Goal: Book appointment/travel/reservation

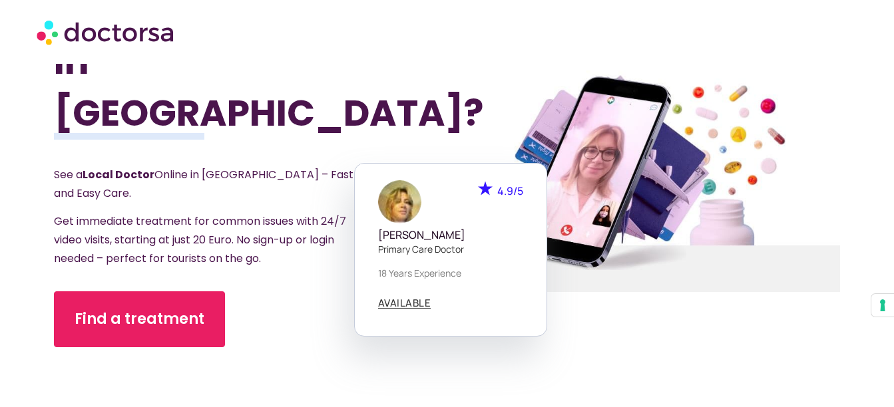
scroll to position [133, 0]
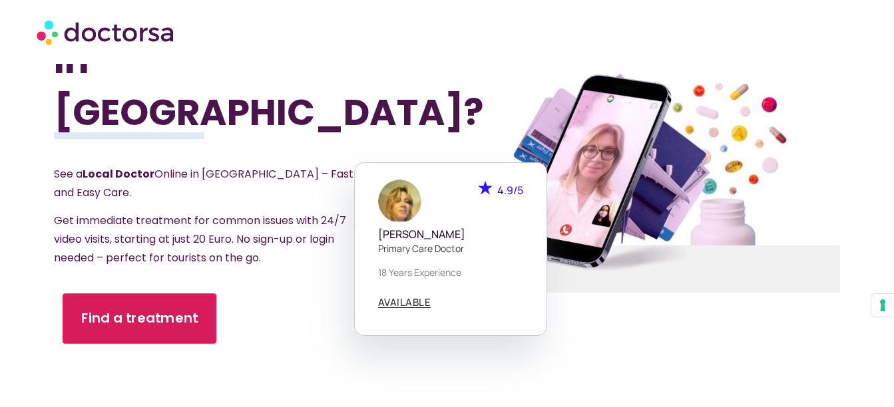
click at [158, 294] on link "Find a treatment" at bounding box center [139, 319] width 154 height 51
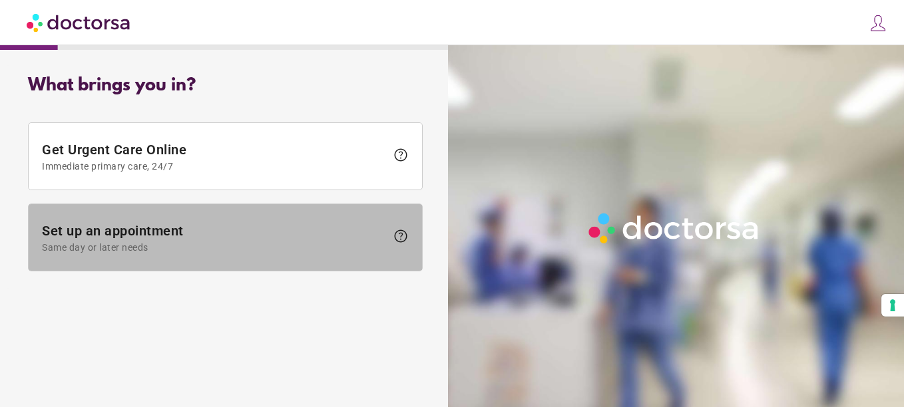
click at [253, 240] on span "Set up an appointment Same day or later needs" at bounding box center [214, 238] width 344 height 30
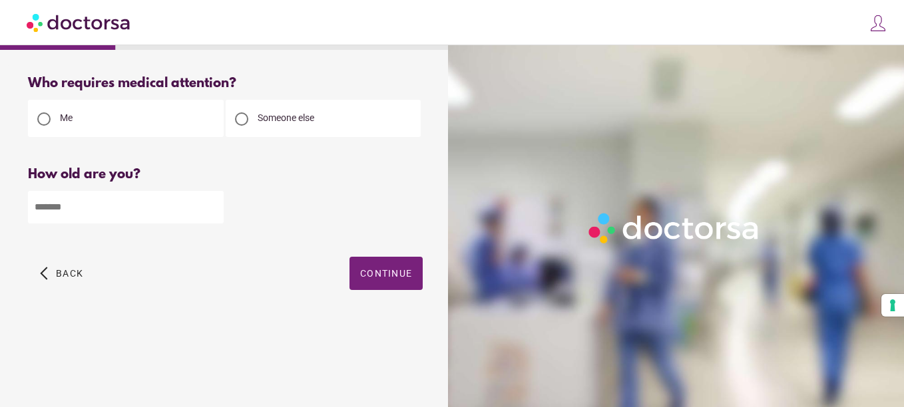
click at [146, 211] on input "number" at bounding box center [126, 207] width 196 height 33
type input "**"
click at [365, 266] on span "button" at bounding box center [386, 273] width 73 height 33
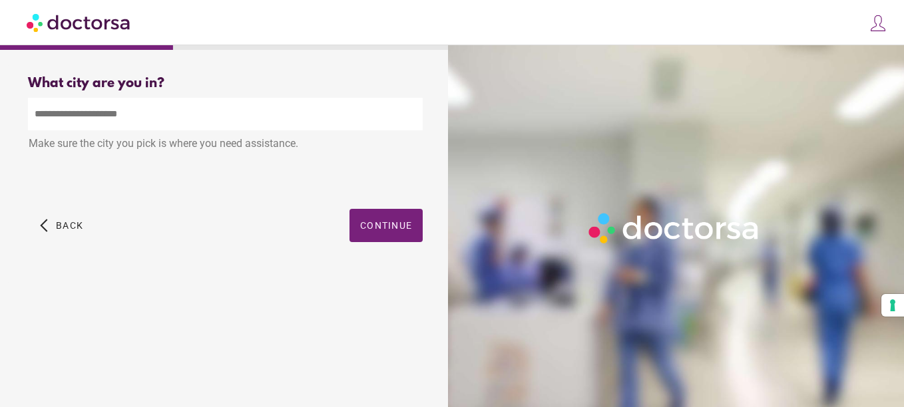
click at [218, 109] on input "text" at bounding box center [225, 114] width 395 height 33
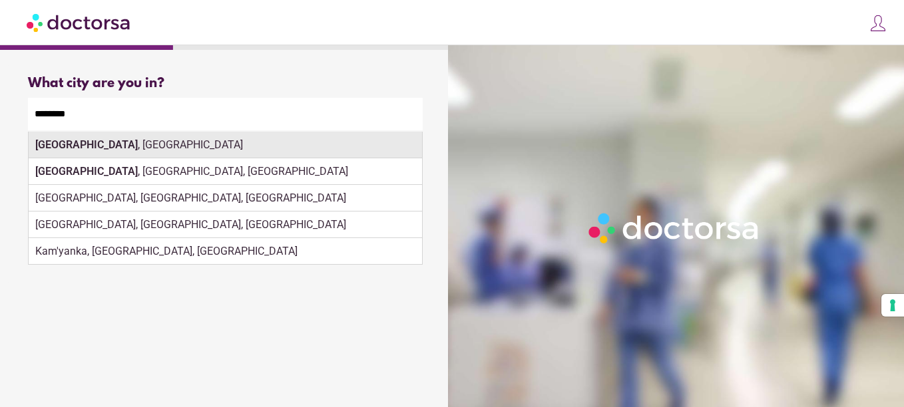
click at [204, 156] on div "Mannheim , Germany" at bounding box center [225, 145] width 393 height 27
type input "**********"
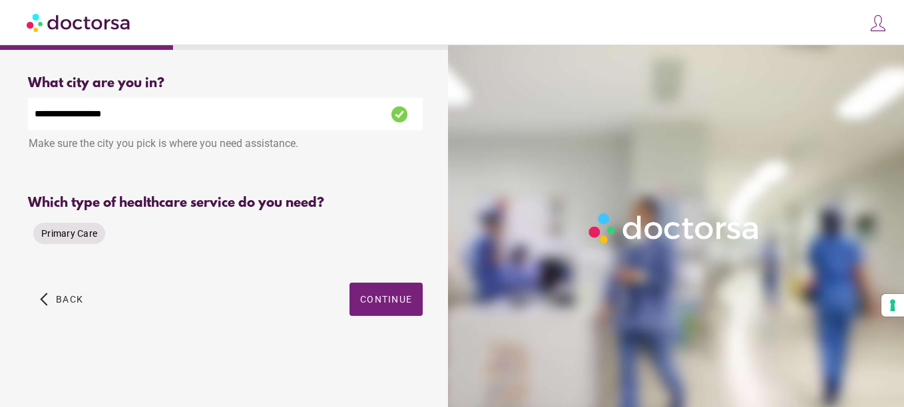
click at [87, 228] on span "Primary Care" at bounding box center [69, 233] width 56 height 11
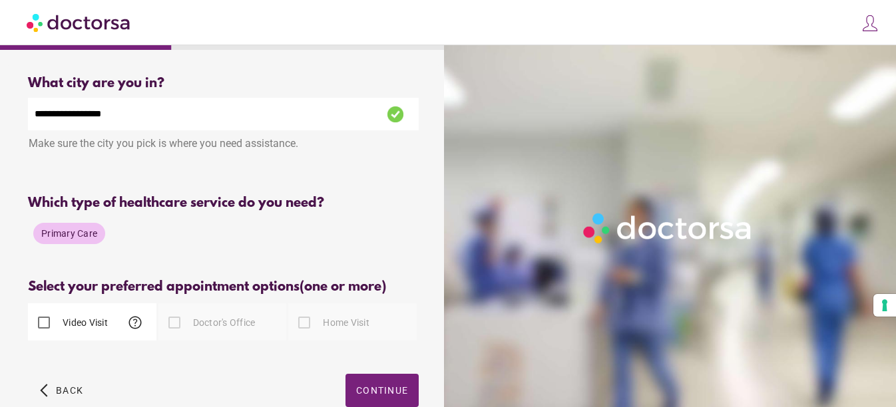
click at [63, 316] on label "Video Visit" at bounding box center [84, 322] width 48 height 13
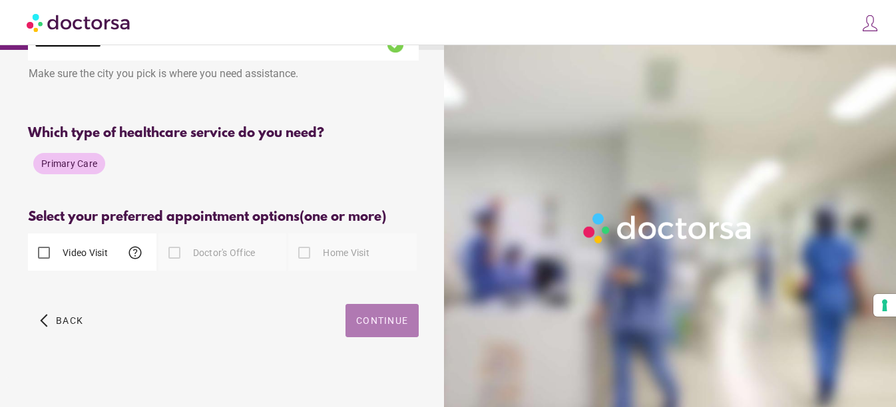
click at [373, 316] on span "Continue" at bounding box center [382, 321] width 52 height 11
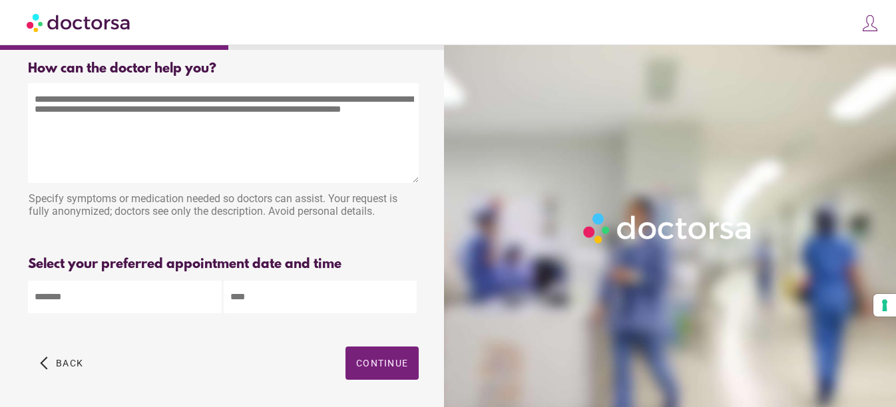
scroll to position [0, 0]
